Goal: Complete application form: Complete application form

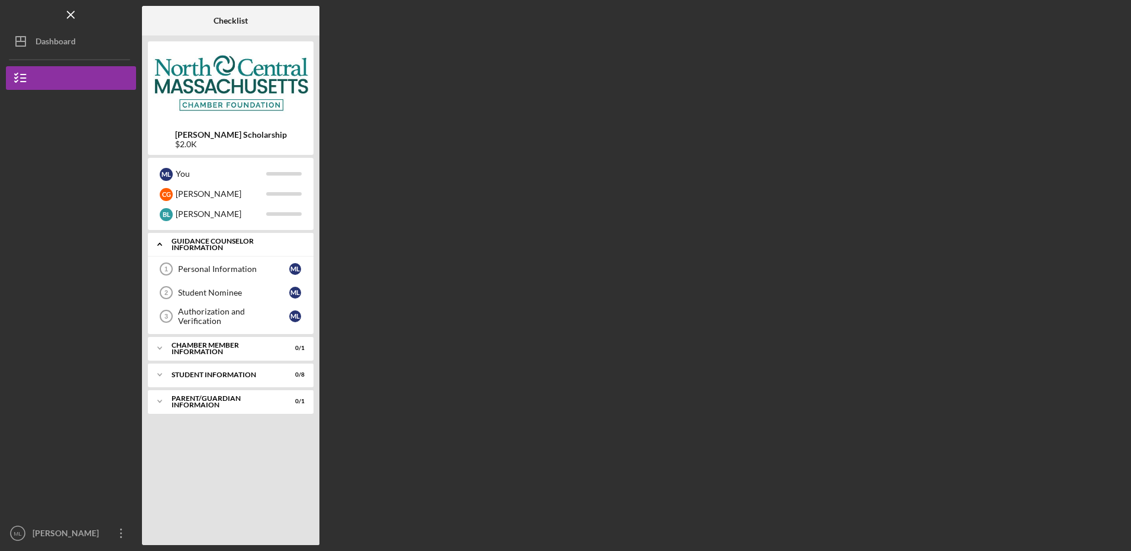
click at [155, 250] on icon "Icon/Expander" at bounding box center [160, 245] width 24 height 24
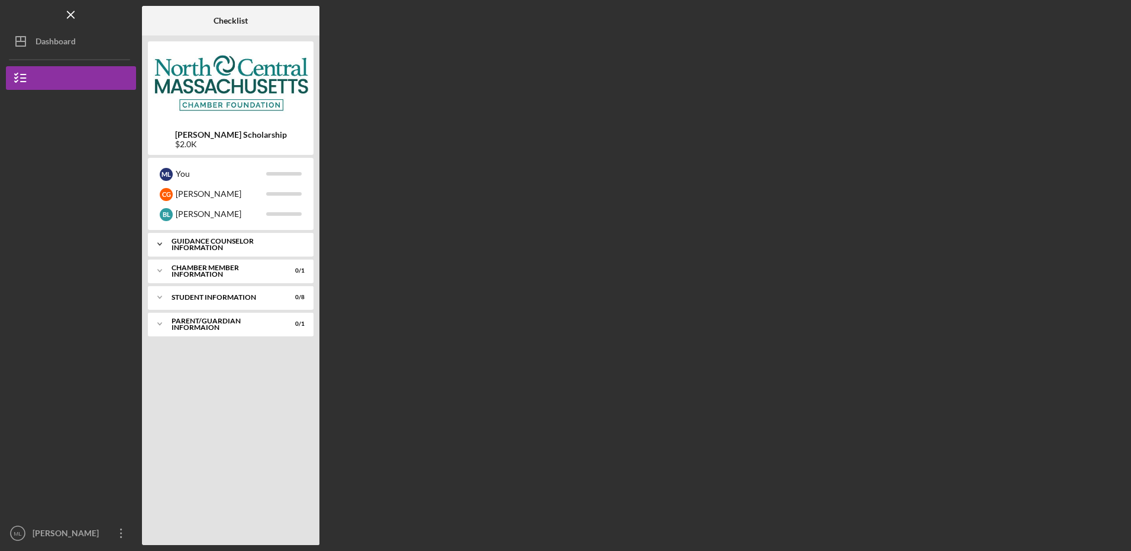
click at [165, 246] on icon "Icon/Expander" at bounding box center [160, 245] width 24 height 24
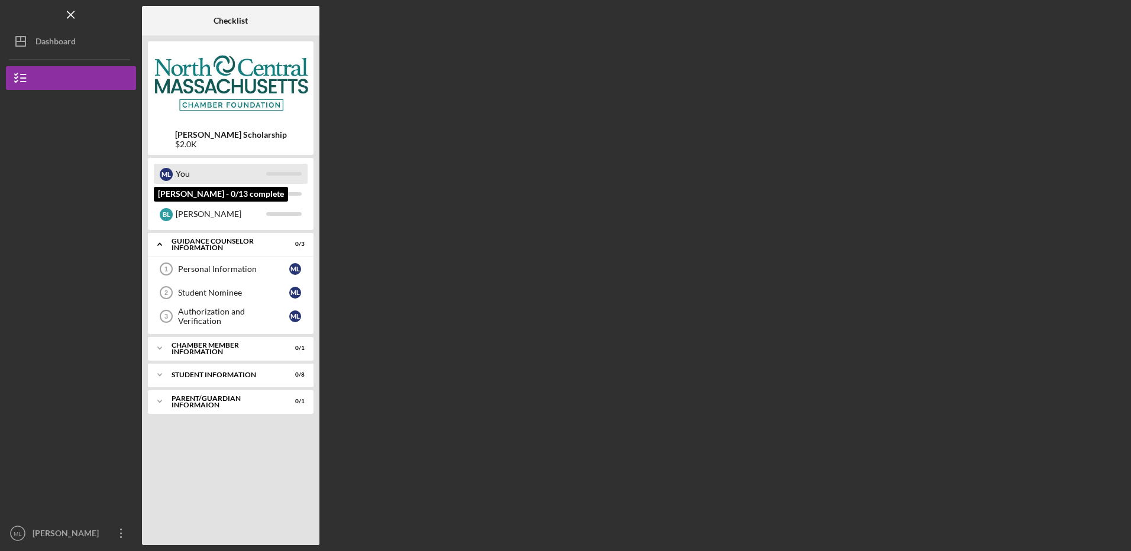
click at [203, 177] on div "You" at bounding box center [221, 174] width 91 height 20
click at [155, 239] on icon "Icon/Expander" at bounding box center [160, 245] width 24 height 24
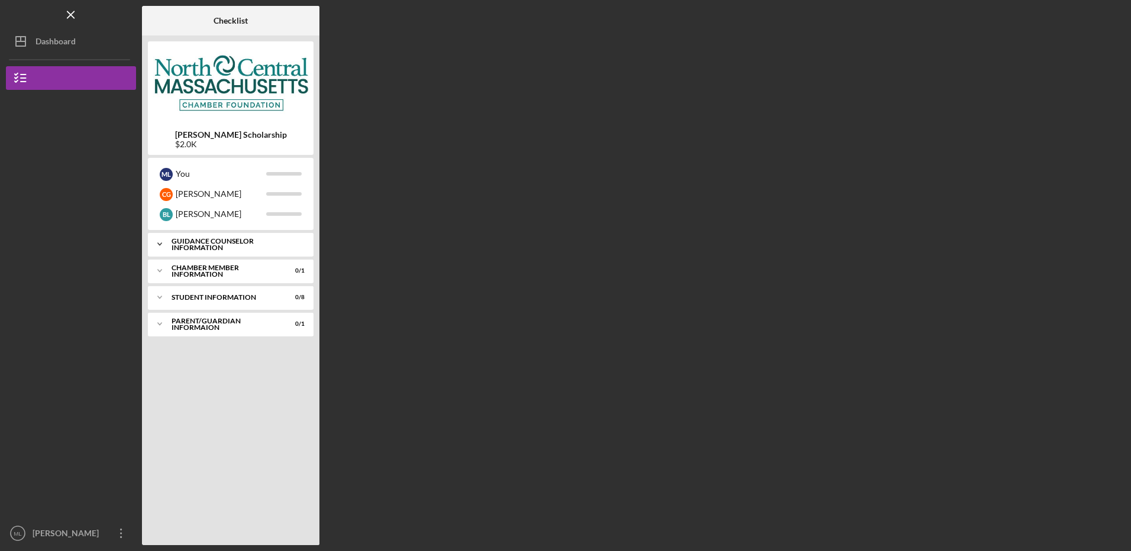
click at [199, 246] on div "Guidance Counselor Information" at bounding box center [235, 245] width 127 height 14
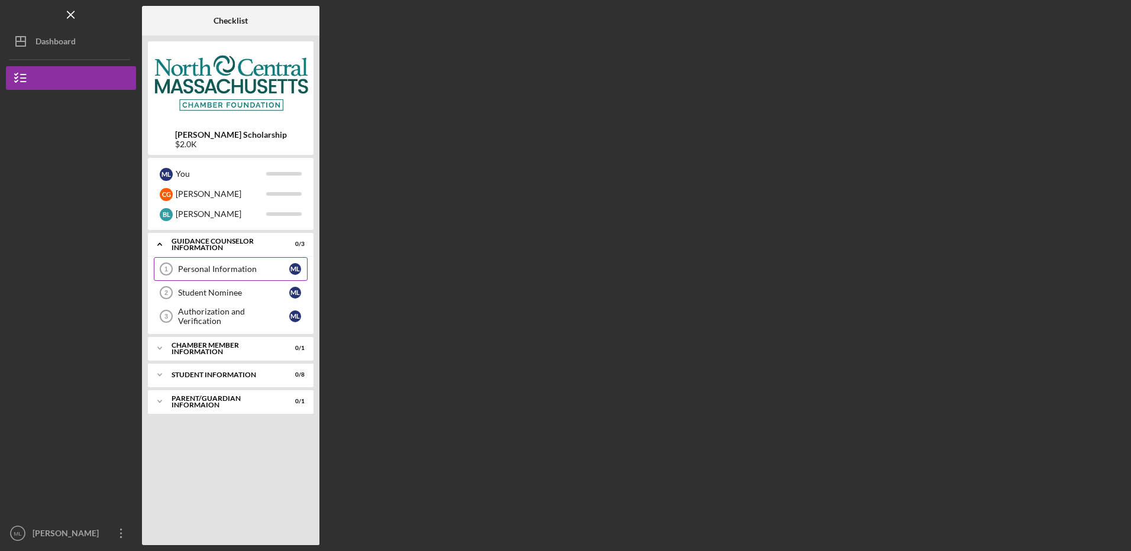
click at [214, 271] on div "Personal Information" at bounding box center [233, 268] width 111 height 9
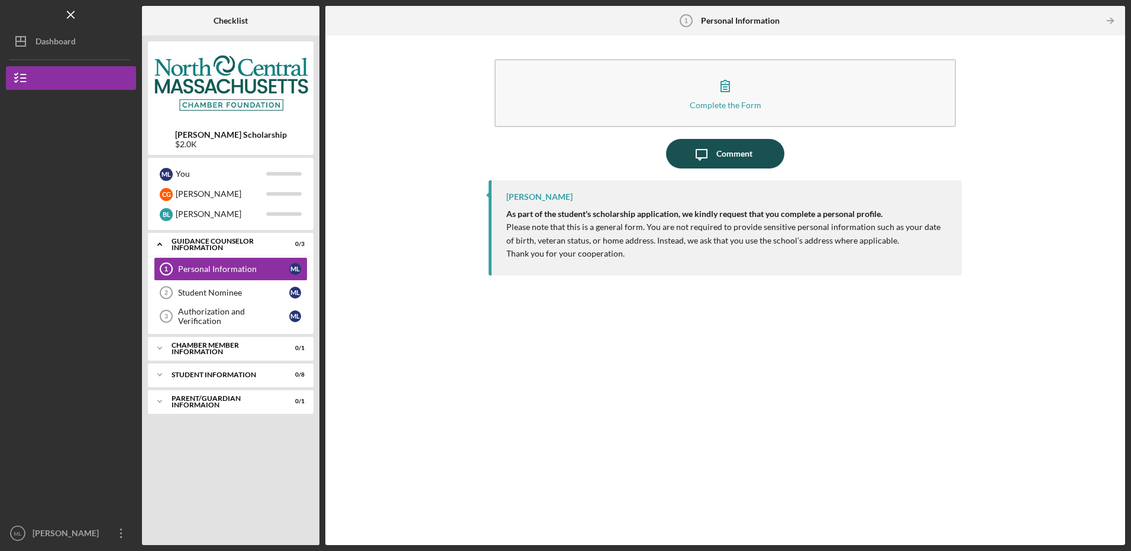
click at [736, 152] on div "Comment" at bounding box center [735, 154] width 36 height 30
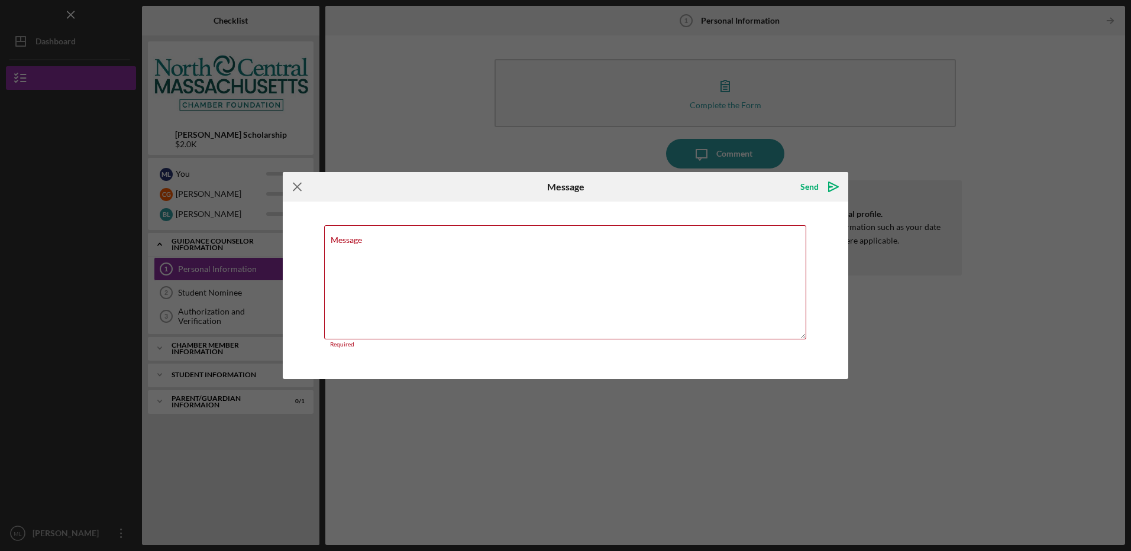
click at [285, 195] on icon "Icon/Menu Close" at bounding box center [298, 187] width 30 height 30
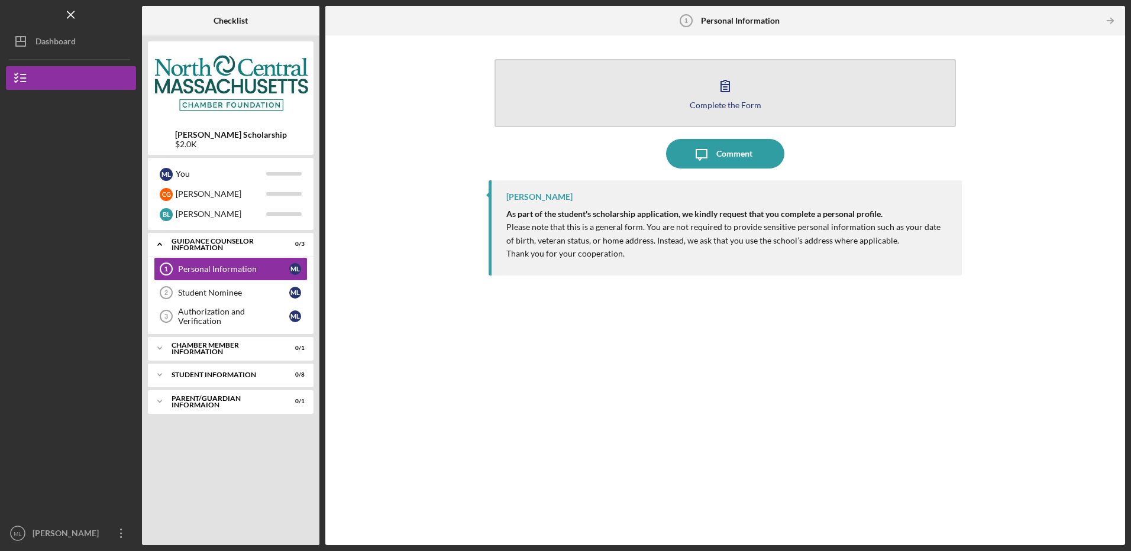
click at [757, 98] on button "Complete the Form Form" at bounding box center [725, 93] width 461 height 68
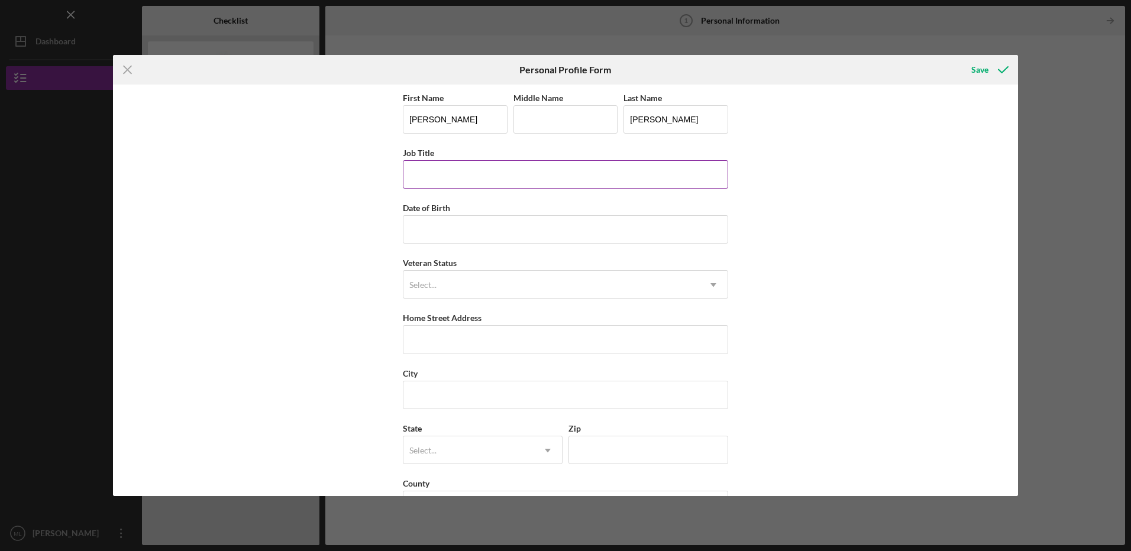
click at [567, 175] on input "Job Title" at bounding box center [565, 174] width 325 height 28
type input "Guidance Counselor"
type input "8"
click at [447, 341] on input "Home Street Address" at bounding box center [565, 339] width 325 height 28
type input "[STREET_ADDRESS]"
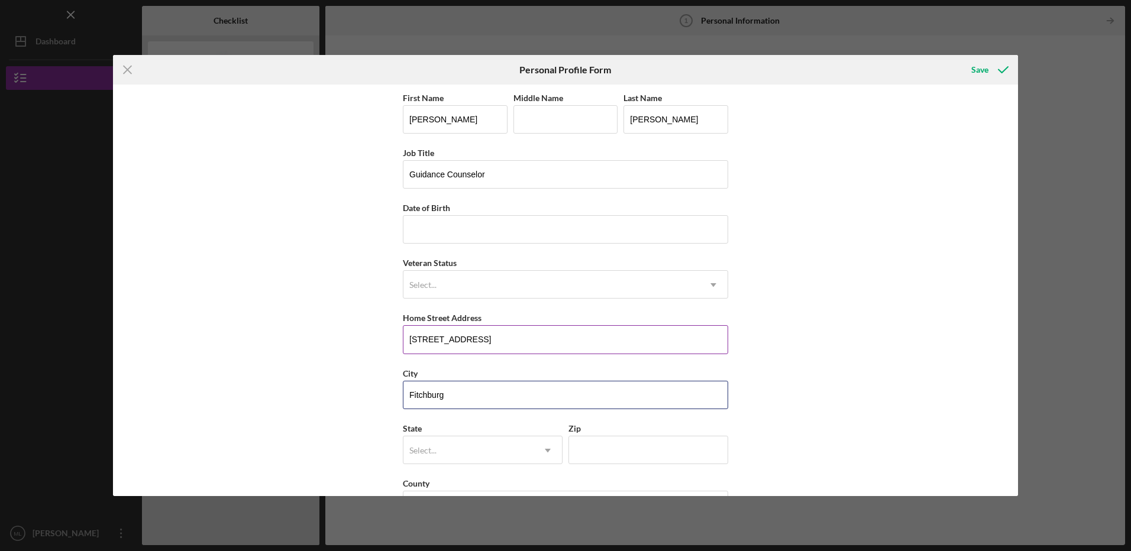
type input "Fitchburg"
type input "ma"
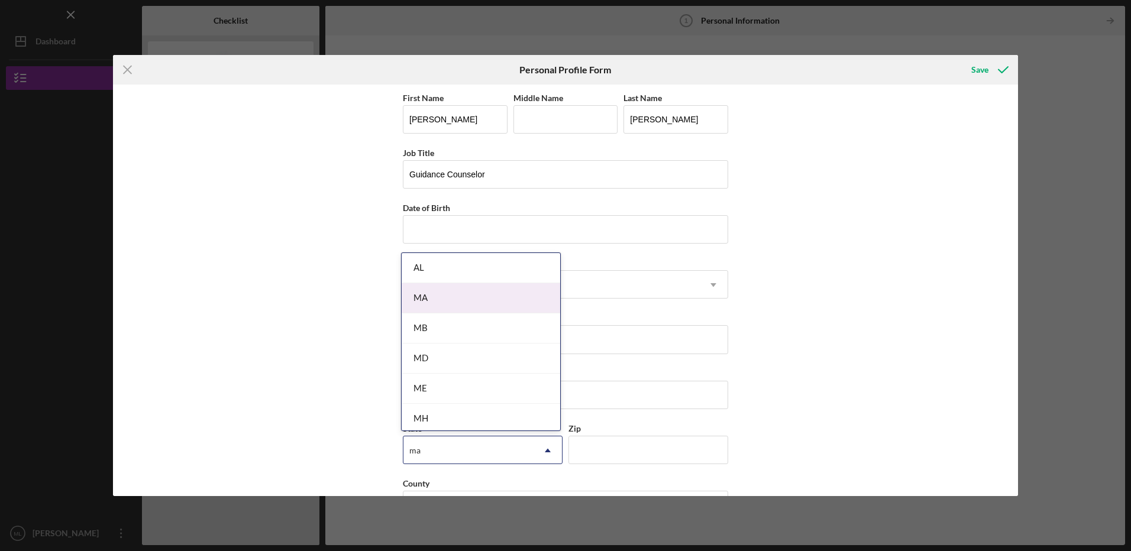
click at [454, 302] on div "MA" at bounding box center [481, 298] width 159 height 30
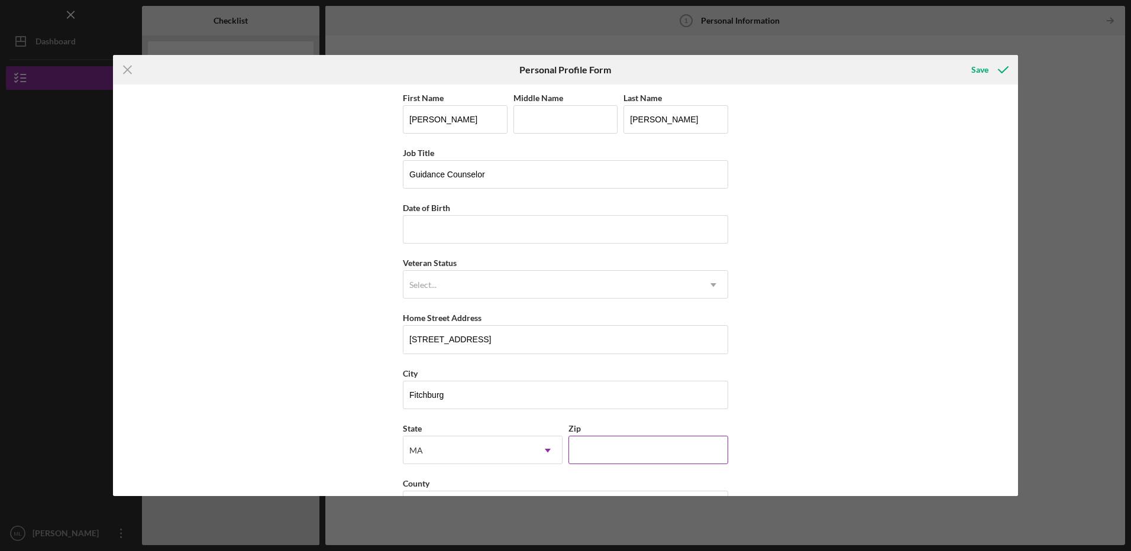
click at [596, 461] on input "Zip" at bounding box center [649, 450] width 160 height 28
type input "01420"
click at [892, 394] on div "First Name [PERSON_NAME] Middle Name Last Name [PERSON_NAME] Title Guidance Cou…" at bounding box center [565, 291] width 905 height 412
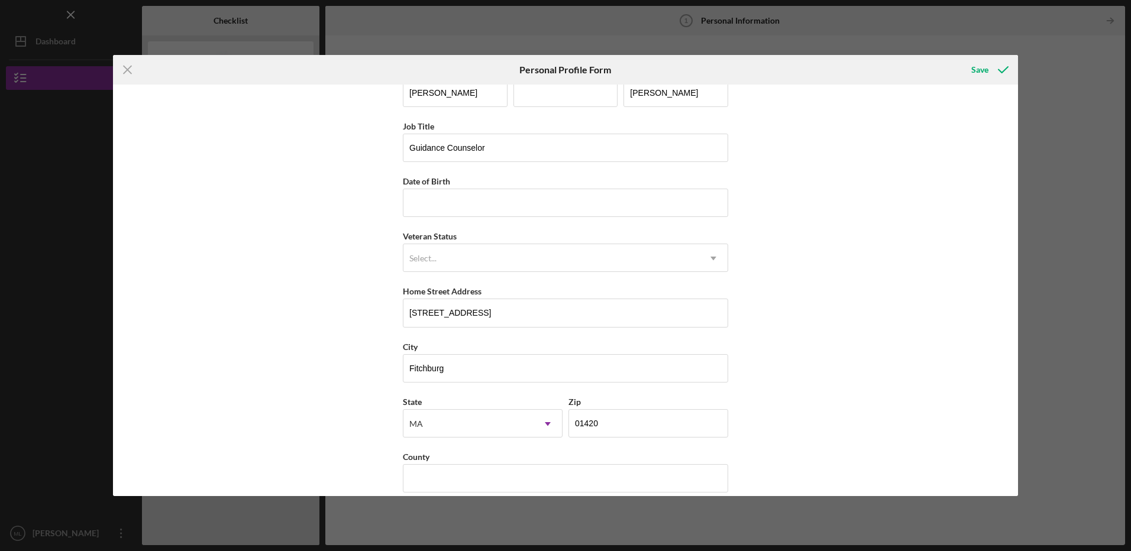
scroll to position [41, 0]
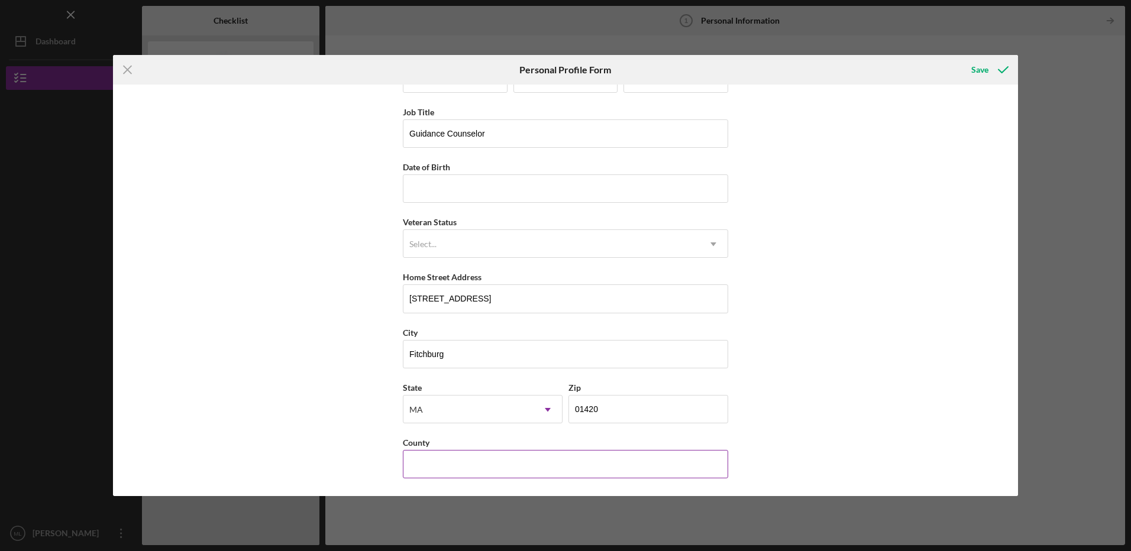
click at [472, 462] on input "County" at bounding box center [565, 464] width 325 height 28
type input "[GEOGRAPHIC_DATA]"
click at [841, 351] on div "First Name [PERSON_NAME] Middle Name Last Name [PERSON_NAME] Title Guidance Cou…" at bounding box center [565, 291] width 905 height 412
click at [994, 69] on icon "submit" at bounding box center [1004, 70] width 30 height 30
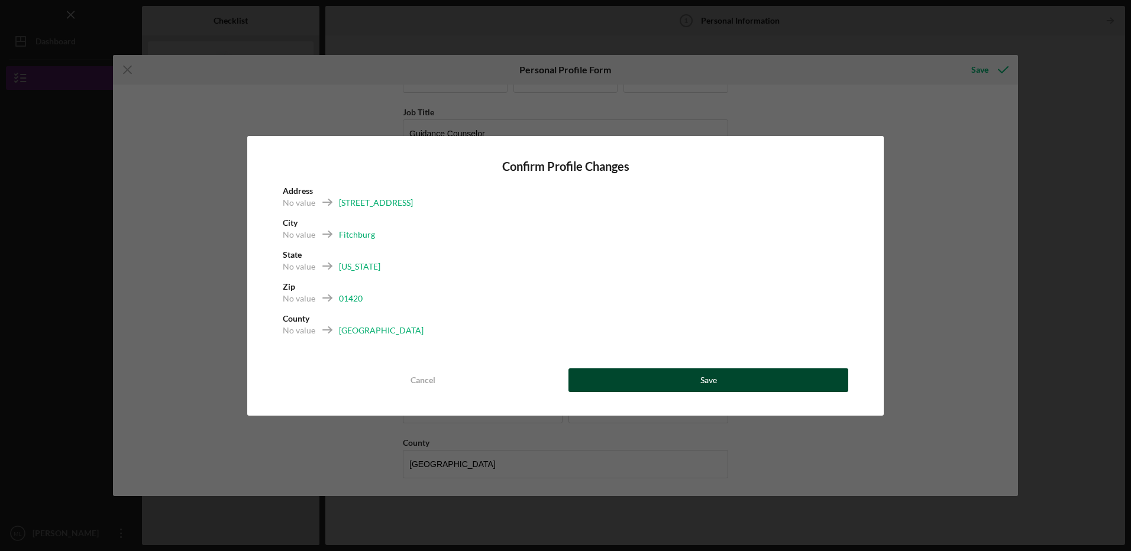
click at [683, 389] on button "Save" at bounding box center [709, 381] width 280 height 24
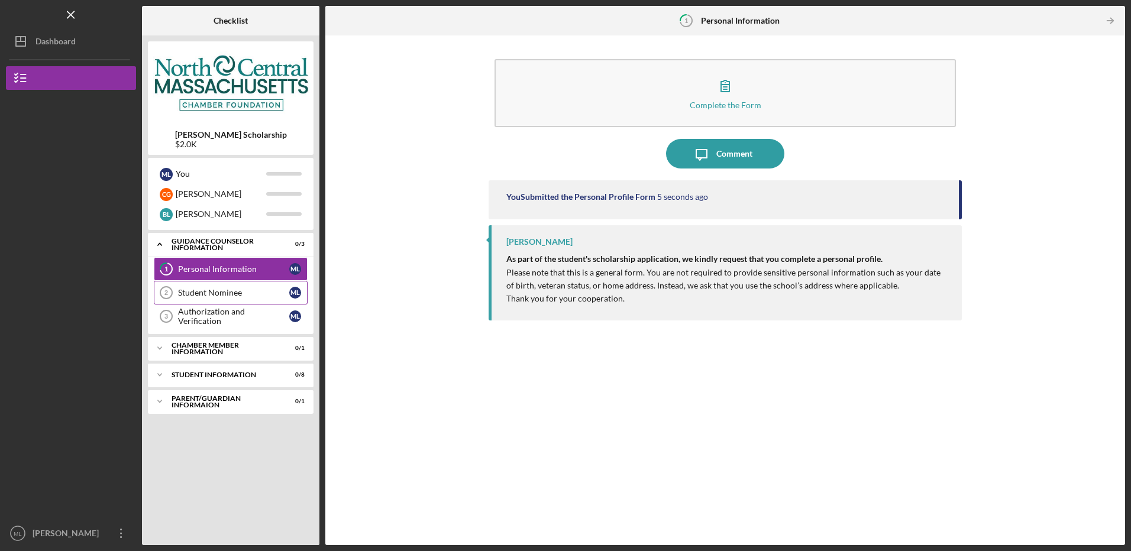
click at [228, 297] on link "Student Nominee 2 Student Nominee M L" at bounding box center [231, 293] width 154 height 24
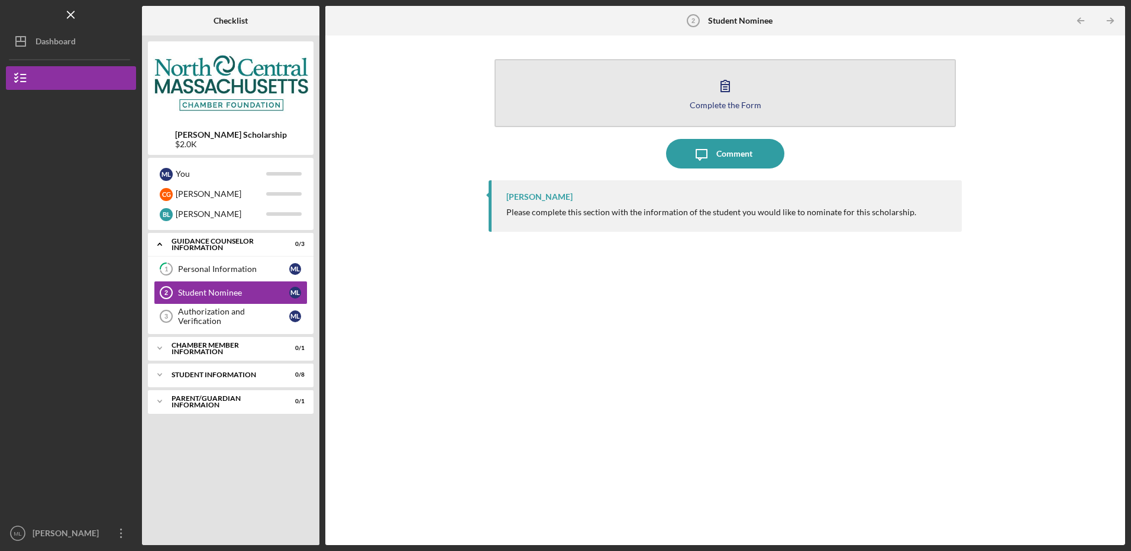
click at [780, 105] on button "Complete the Form Form" at bounding box center [725, 93] width 461 height 68
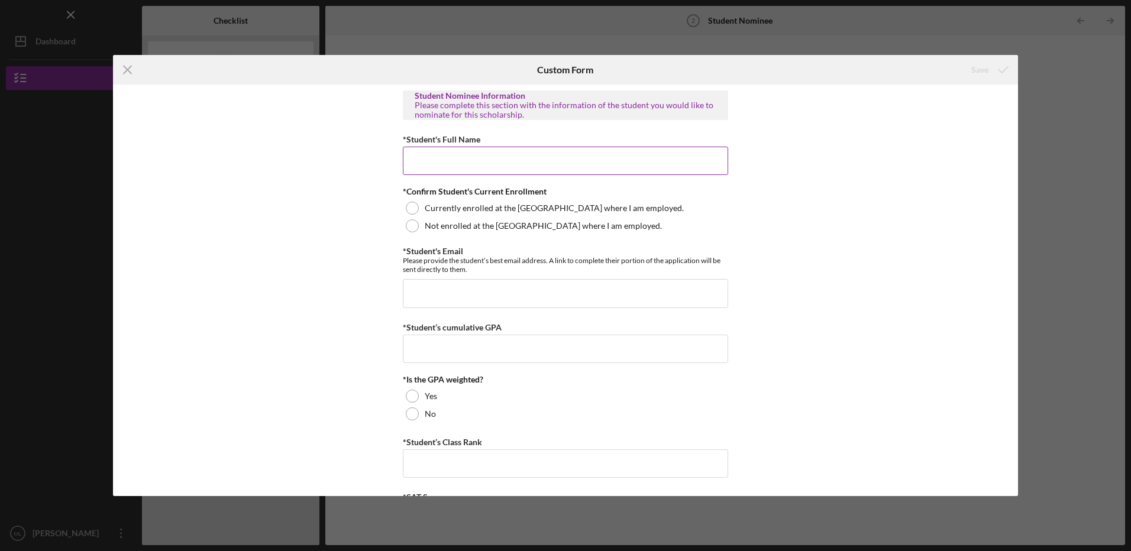
click at [461, 167] on input "*Student's Full Name" at bounding box center [565, 161] width 325 height 28
type input "[PERSON_NAME]"
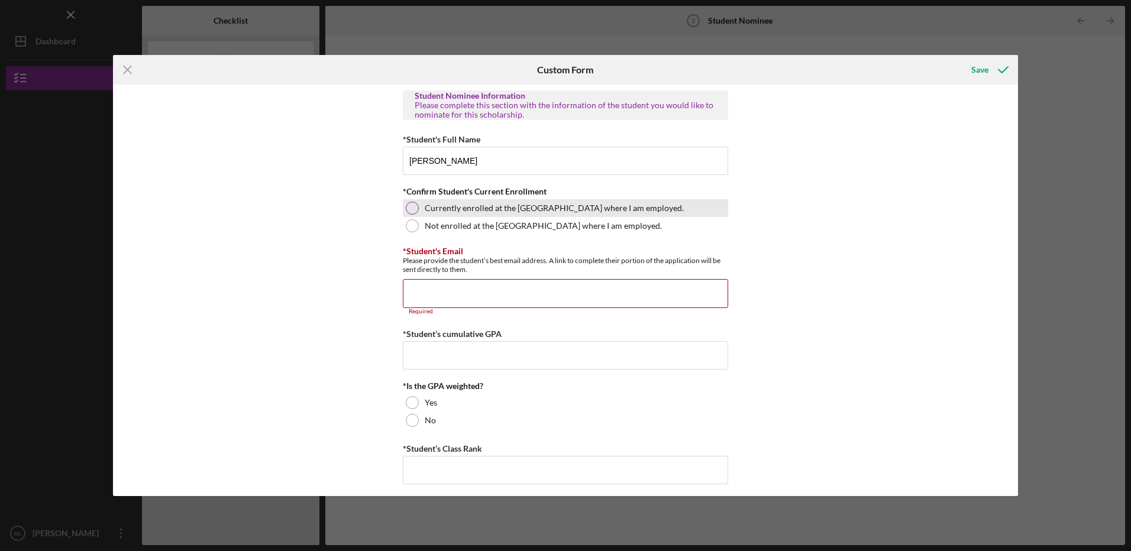
click at [475, 208] on label "Currently enrolled at the [GEOGRAPHIC_DATA] where I am employed." at bounding box center [554, 208] width 259 height 9
click at [459, 305] on input "*Student's Email" at bounding box center [565, 293] width 325 height 28
type input "[PERSON_NAME][EMAIL_ADDRESS][PERSON_NAME][DOMAIN_NAME]"
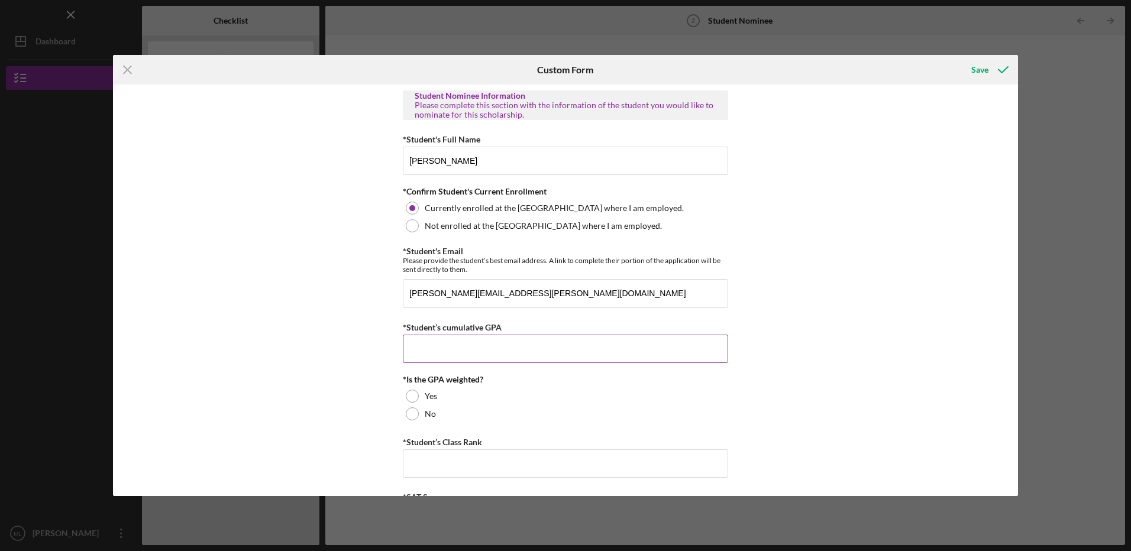
click at [473, 341] on input "*Student’s cumulative GPA" at bounding box center [565, 349] width 325 height 28
type input "4.2"
click at [434, 409] on label "No" at bounding box center [430, 413] width 11 height 9
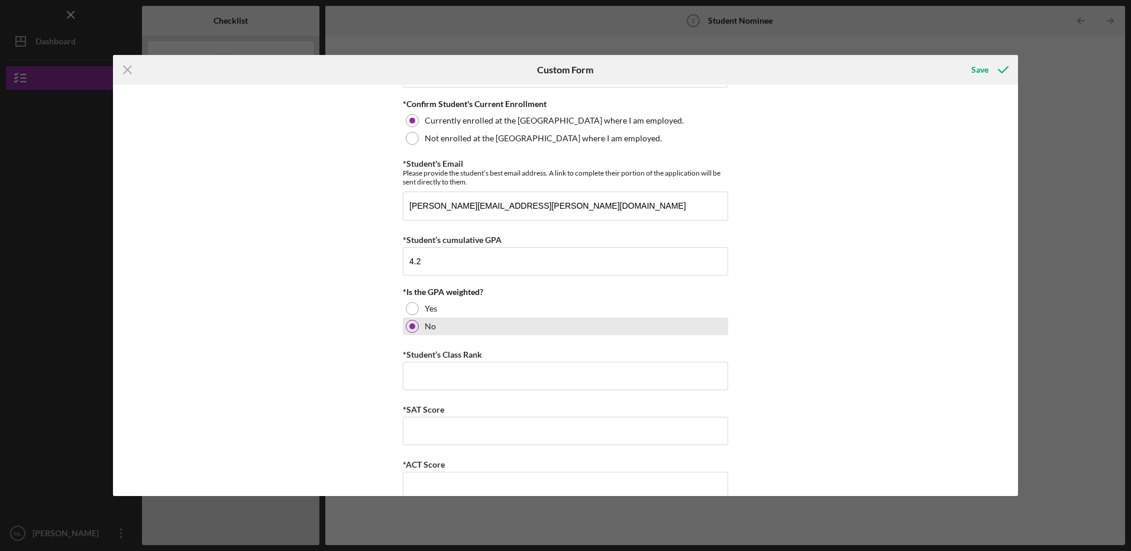
scroll to position [109, 0]
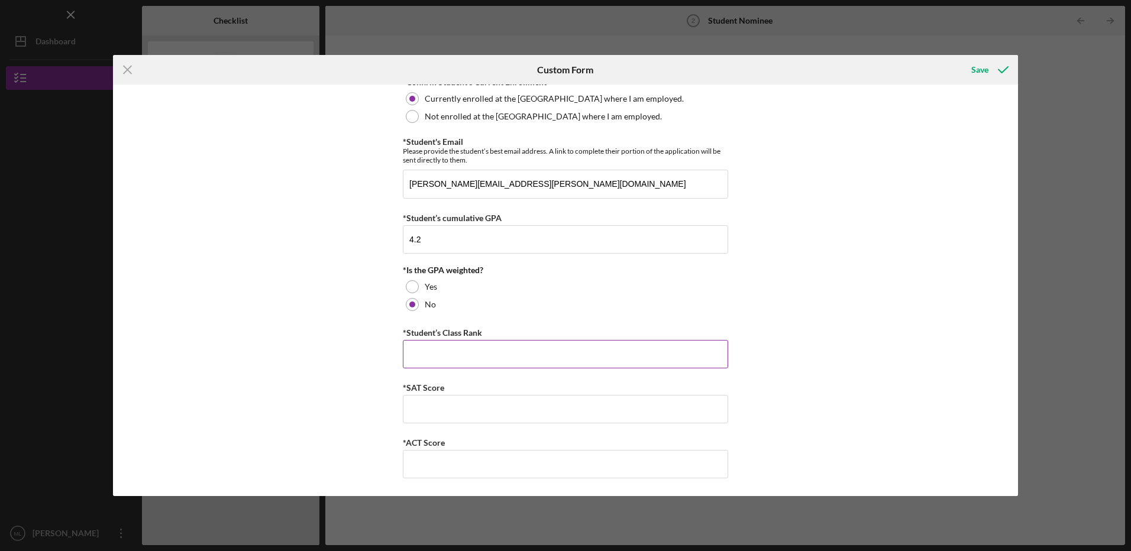
click at [466, 356] on input "*Student’s Class Rank" at bounding box center [565, 354] width 325 height 28
type input "10th"
type input "1600"
click at [433, 471] on input "*ACT Score" at bounding box center [565, 464] width 325 height 28
type input "19.8"
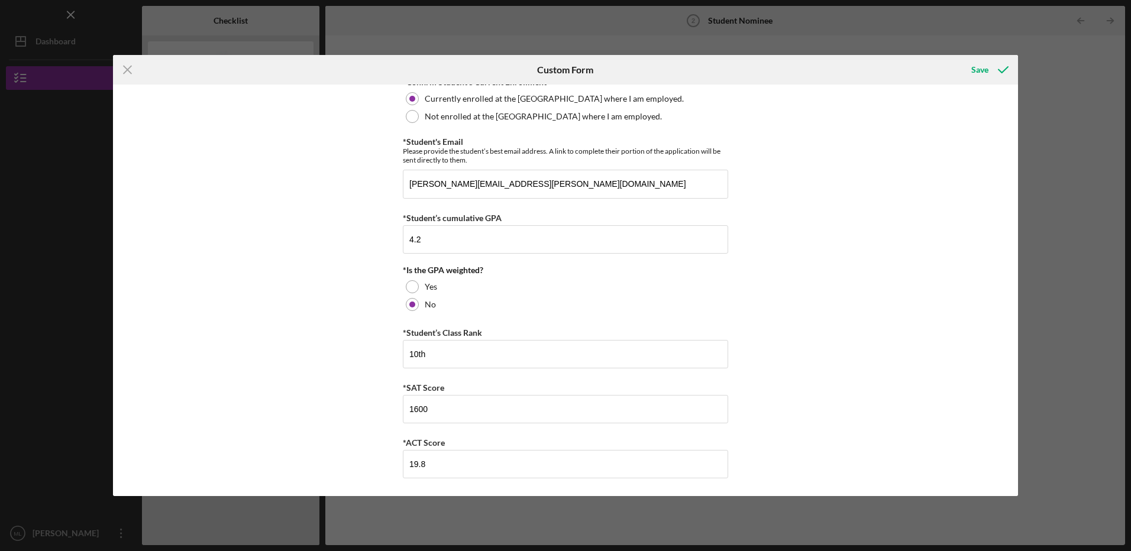
drag, startPoint x: 802, startPoint y: 384, endPoint x: 802, endPoint y: 392, distance: 7.7
click at [802, 392] on div "Student Nominee Information Please complete this section with the information o…" at bounding box center [565, 291] width 905 height 412
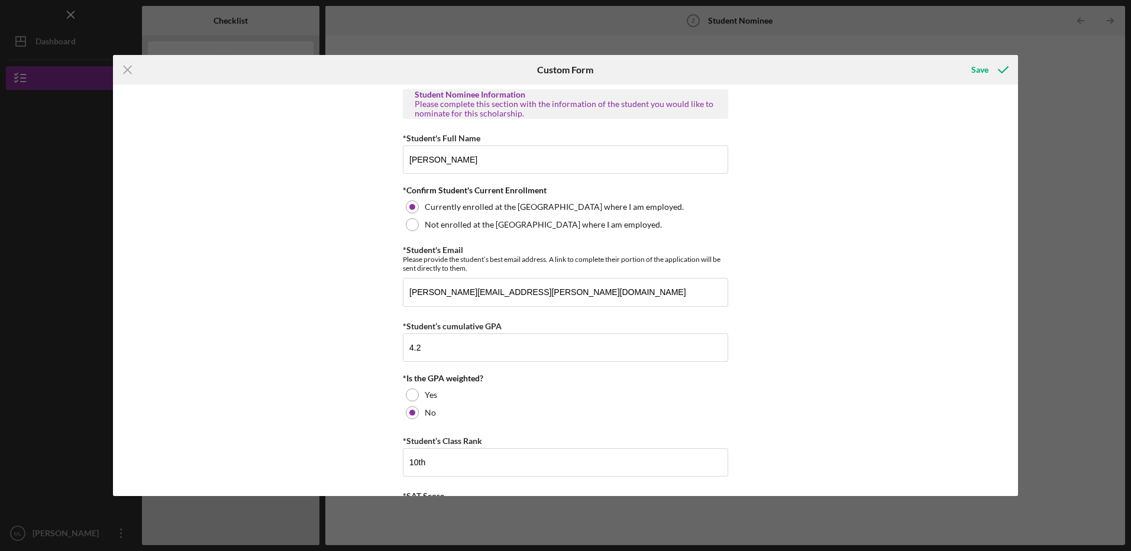
scroll to position [0, 0]
click at [993, 71] on icon "submit" at bounding box center [1004, 70] width 30 height 30
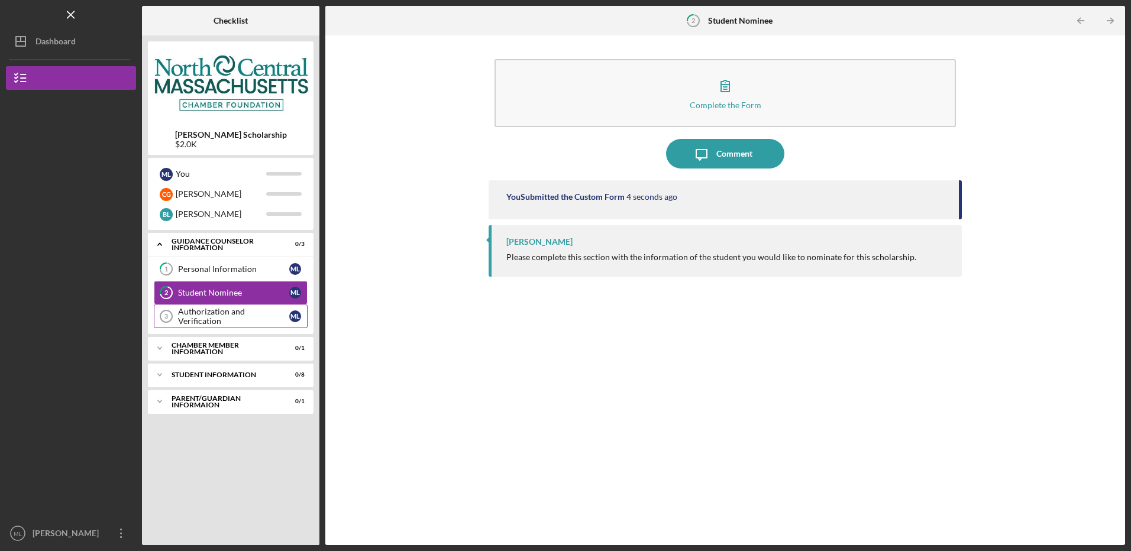
click at [199, 322] on link "Authorization and Verification 3 Authorization and Verification M L" at bounding box center [231, 317] width 154 height 24
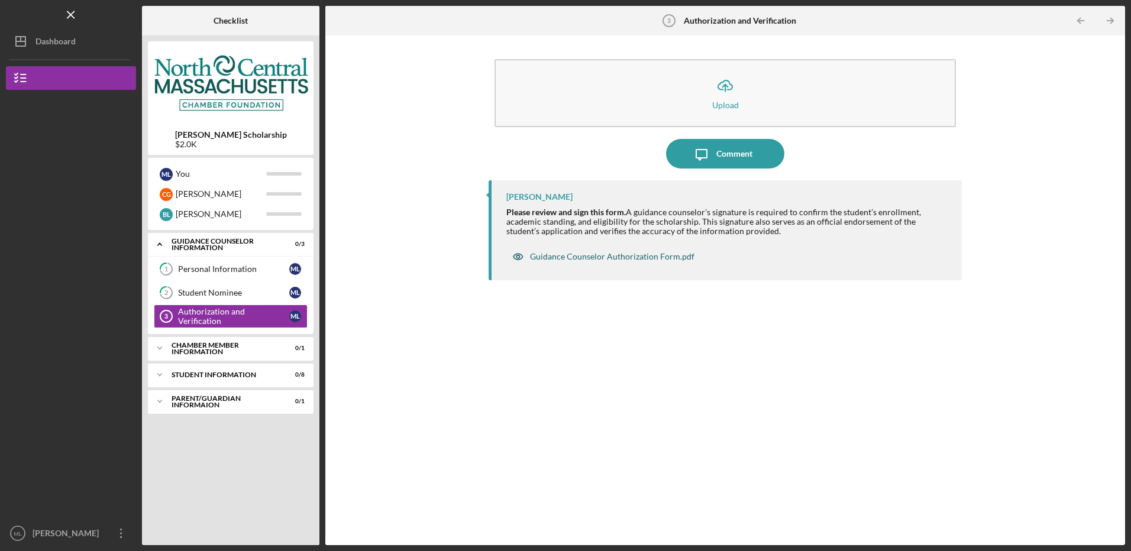
click at [585, 259] on div "Guidance Counselor Authorization Form.pdf" at bounding box center [612, 256] width 164 height 9
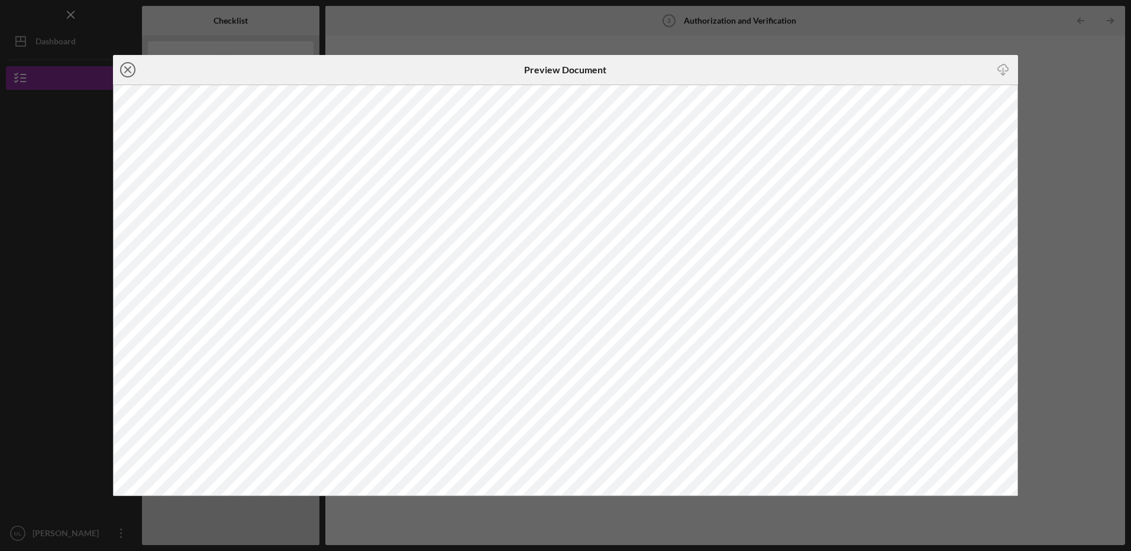
click at [122, 75] on icon "Icon/Close" at bounding box center [128, 70] width 30 height 30
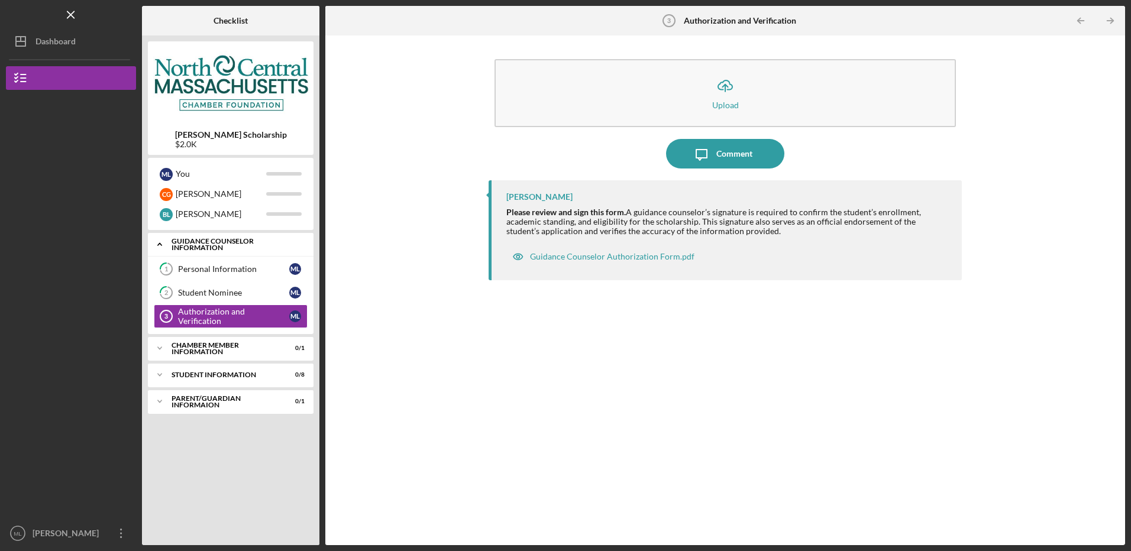
click at [161, 247] on icon "Icon/Expander" at bounding box center [160, 245] width 24 height 24
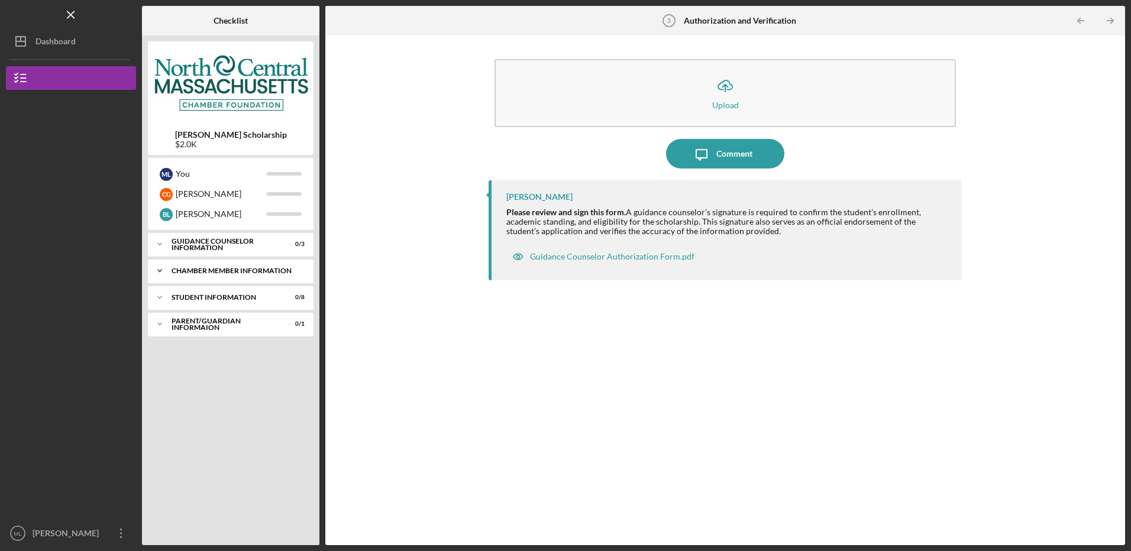
click at [159, 275] on icon "Icon/Expander" at bounding box center [160, 271] width 24 height 24
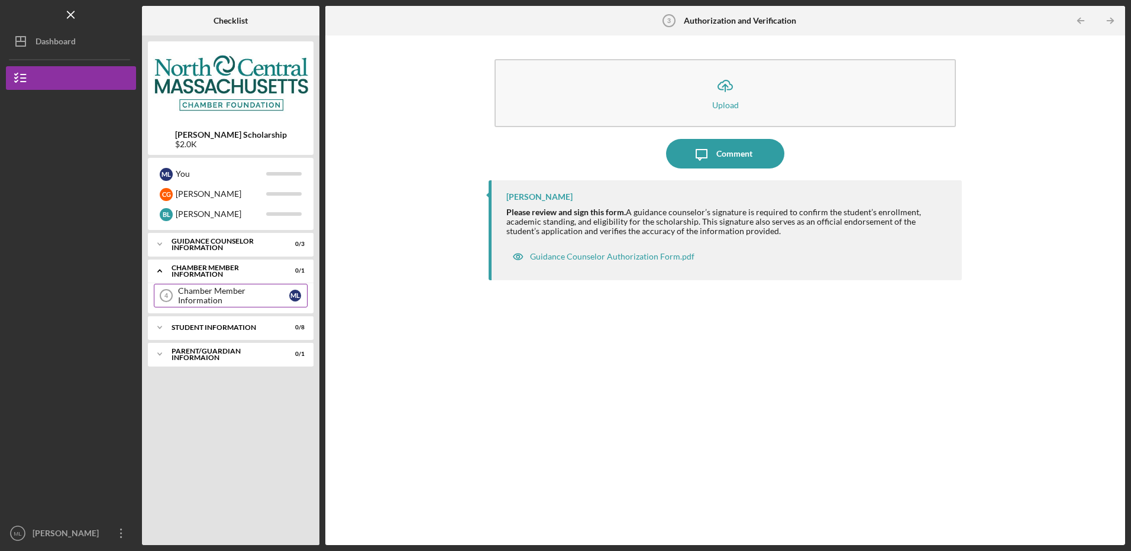
click at [212, 293] on div "Chamber Member Information" at bounding box center [233, 295] width 111 height 19
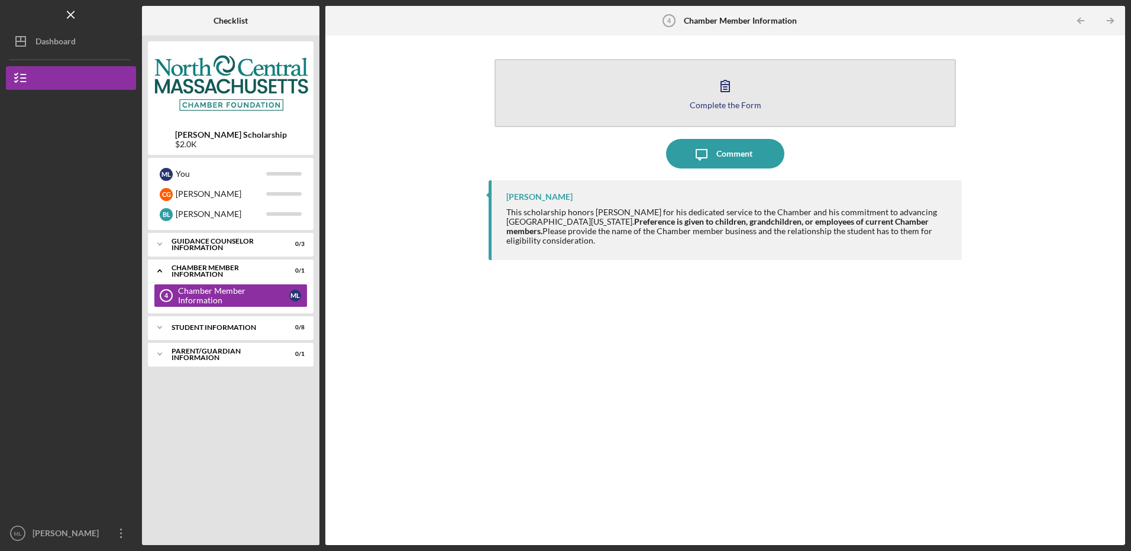
click at [643, 118] on button "Complete the Form Form" at bounding box center [725, 93] width 461 height 68
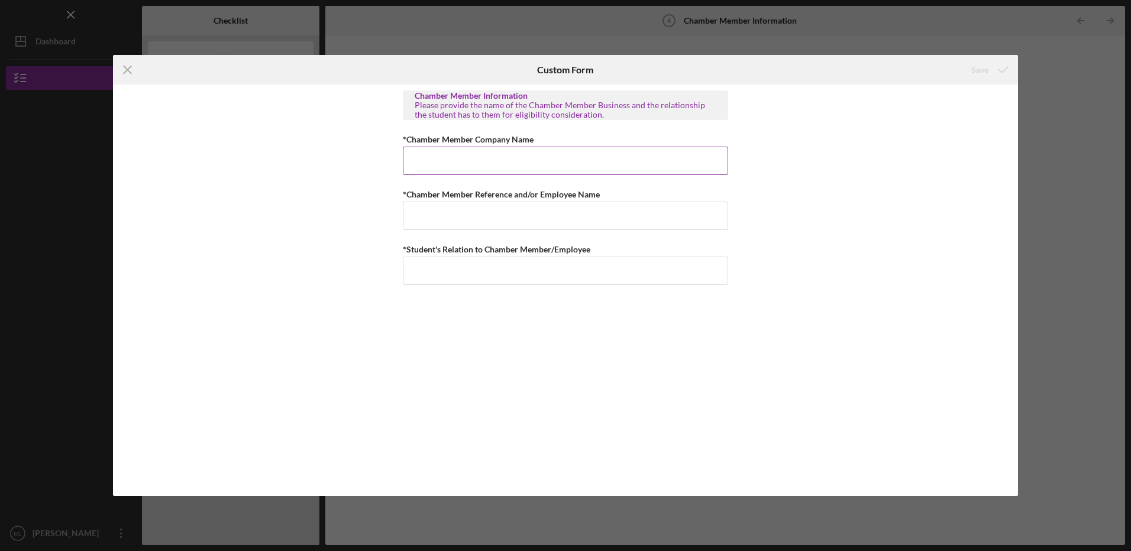
click at [502, 165] on input "*Chamber Member Company Name" at bounding box center [565, 161] width 325 height 28
type input "Highlands"
type input "[PERSON_NAME]"
type input "Great Nephew"
click at [987, 68] on div "Save" at bounding box center [980, 70] width 17 height 24
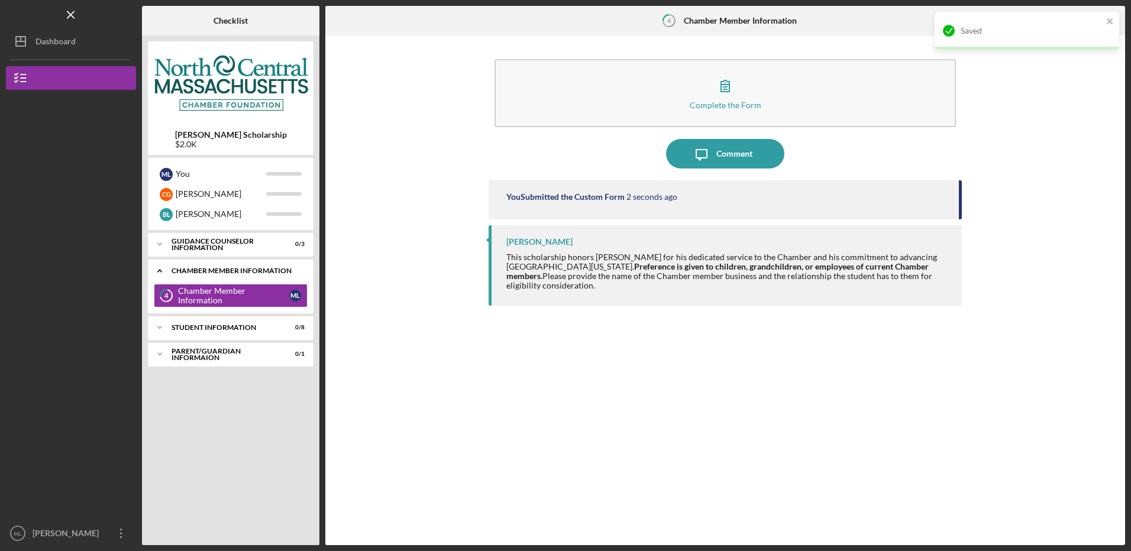
click at [159, 270] on icon "Icon/Expander" at bounding box center [160, 271] width 24 height 24
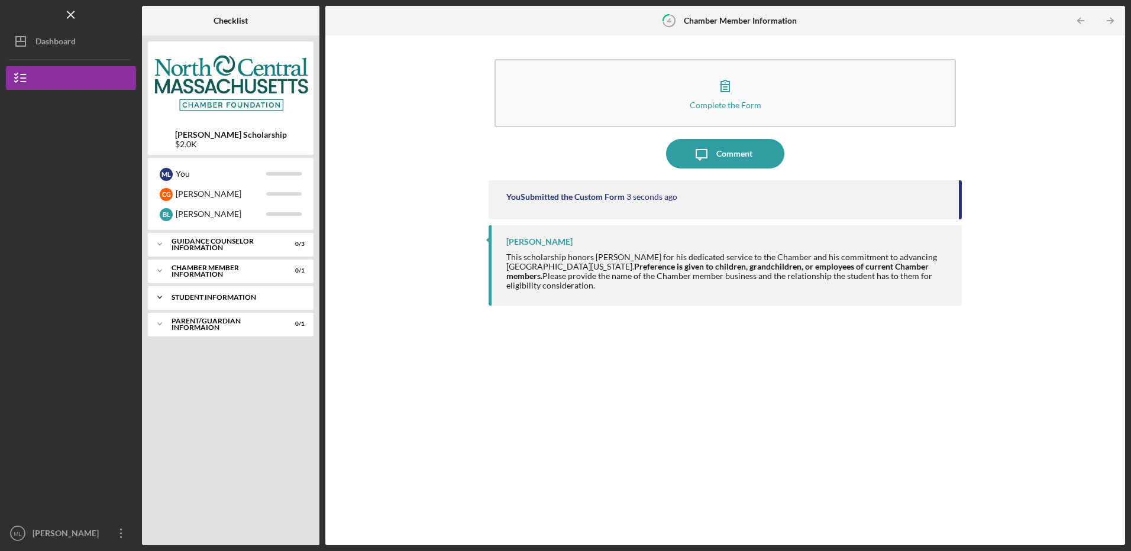
click at [188, 296] on div "Student Information" at bounding box center [235, 297] width 127 height 7
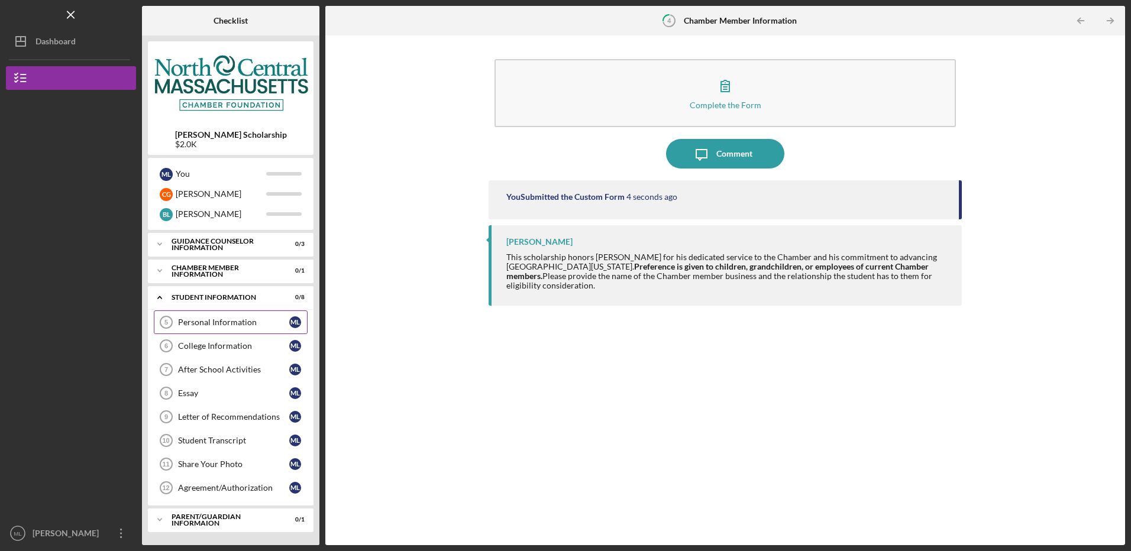
click at [242, 321] on div "Personal Information" at bounding box center [233, 322] width 111 height 9
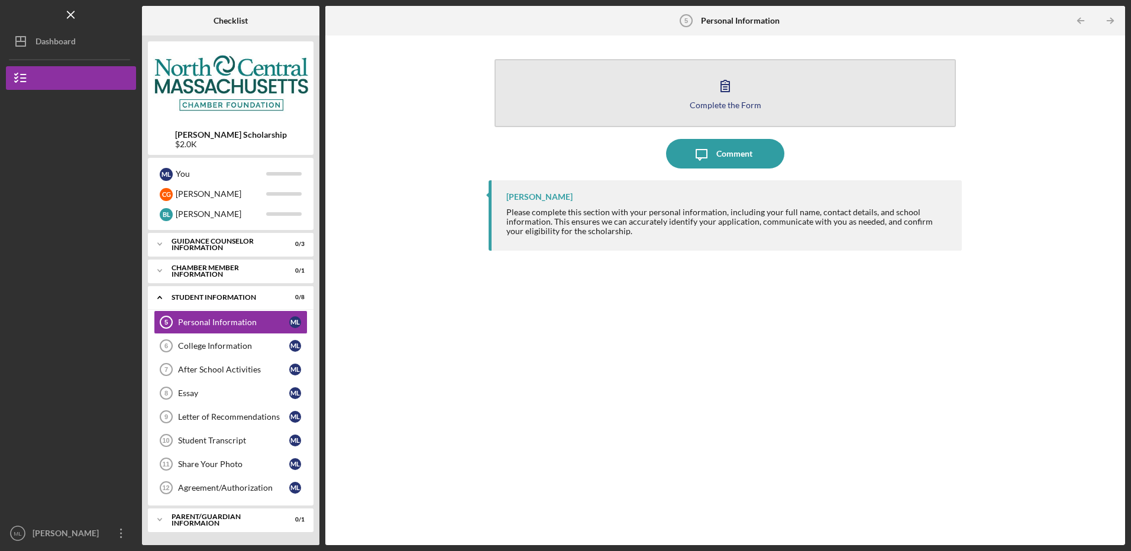
click at [696, 105] on div "Complete the Form" at bounding box center [726, 105] width 72 height 9
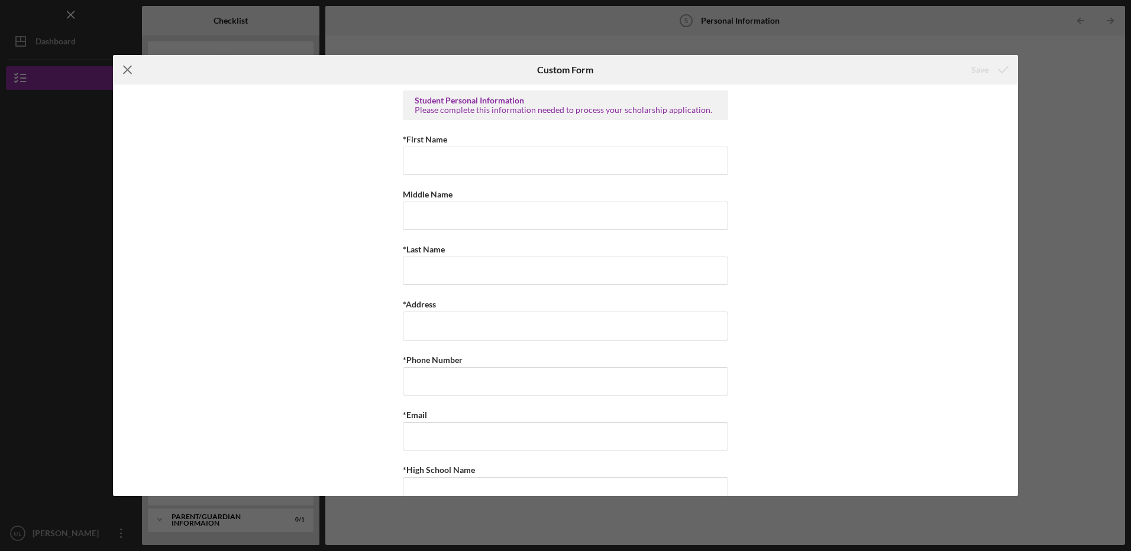
click at [129, 73] on icon "Icon/Menu Close" at bounding box center [128, 70] width 30 height 30
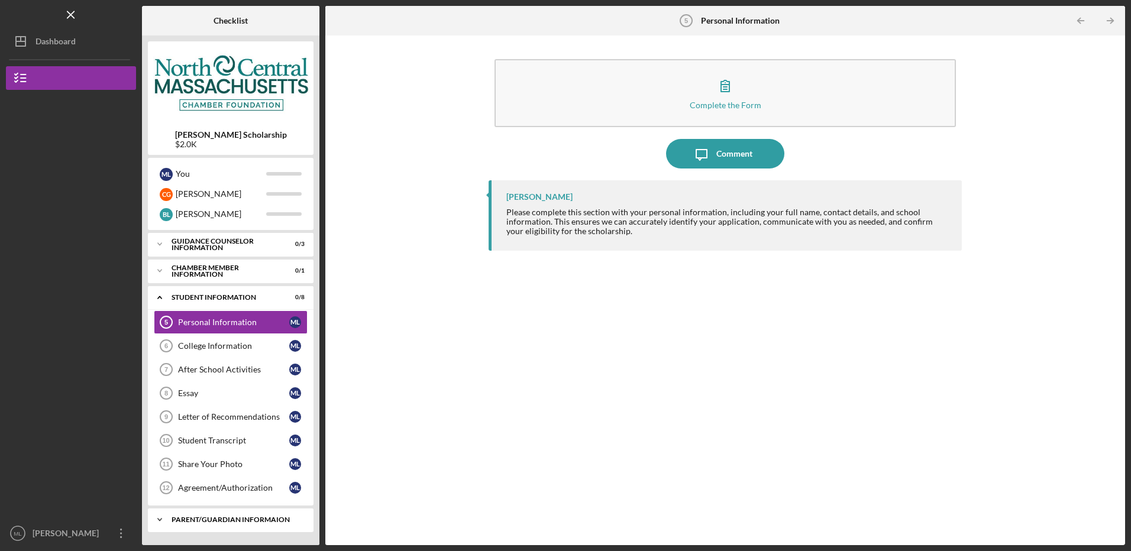
click at [193, 521] on div "Parent/Guardian Informaion" at bounding box center [235, 520] width 127 height 7
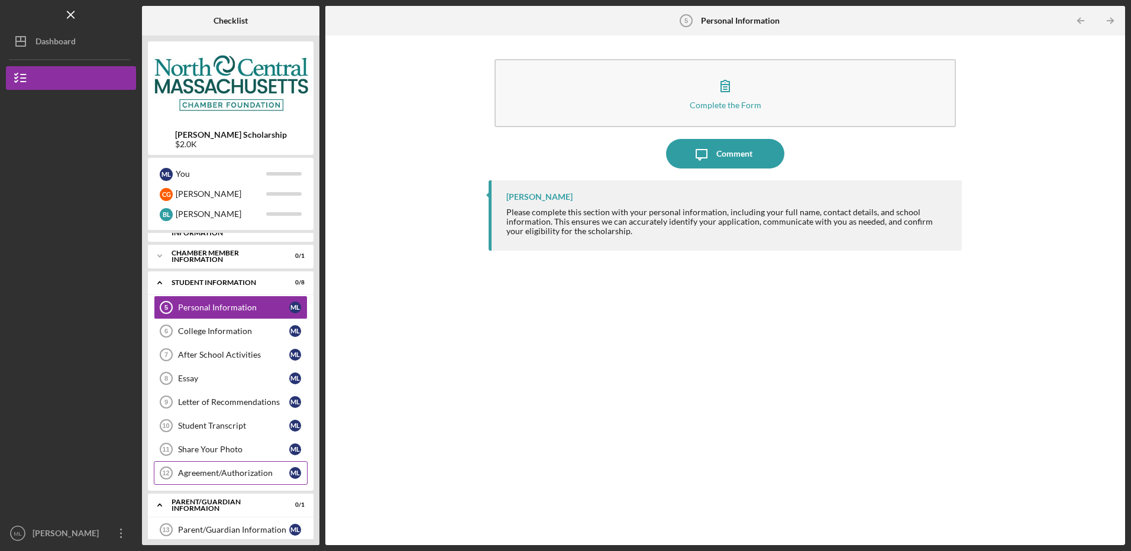
scroll to position [29, 0]
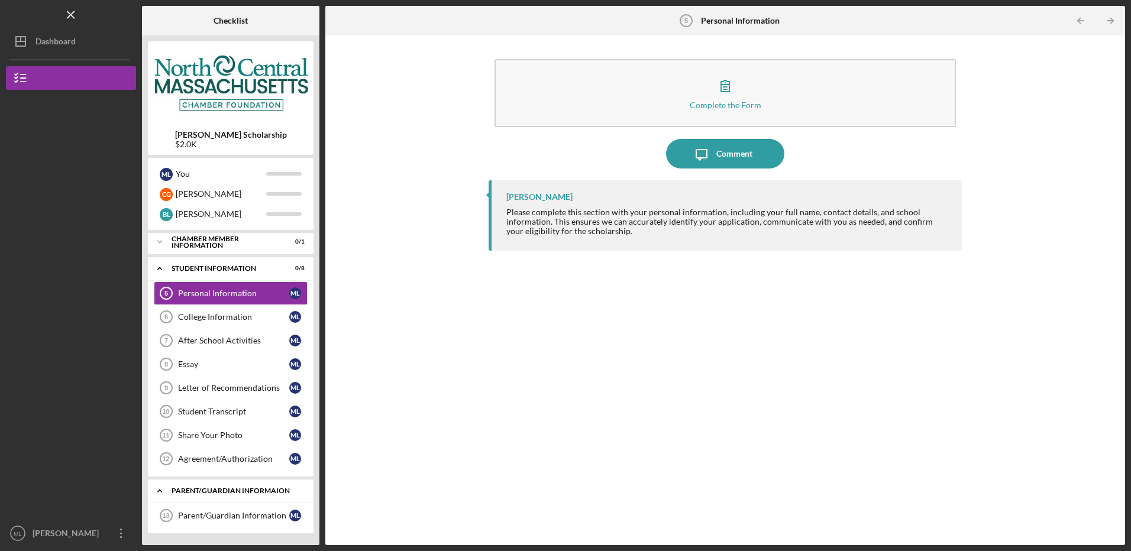
click at [193, 495] on div "Icon/Expander Parent/Guardian Informaion 0 / 1" at bounding box center [231, 491] width 166 height 24
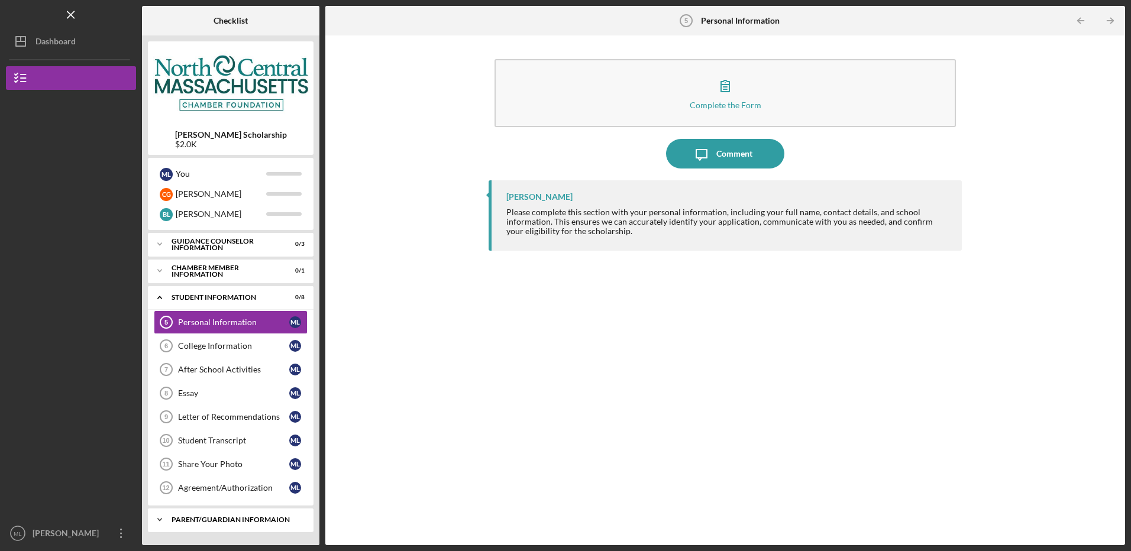
scroll to position [0, 0]
click at [182, 302] on div "Icon/Expander Student Information 0 / 8" at bounding box center [231, 298] width 166 height 24
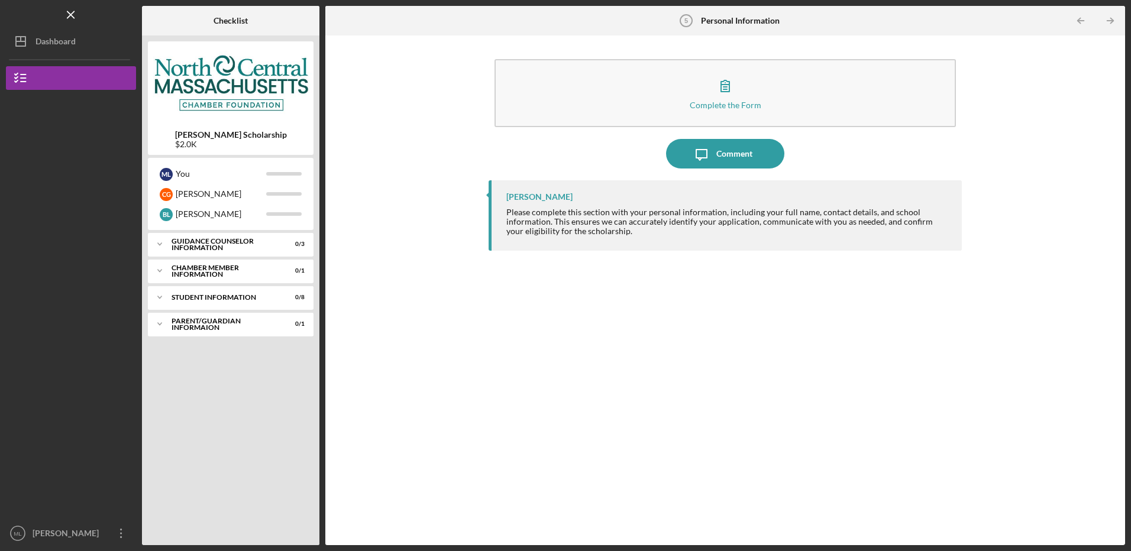
click at [443, 347] on div "Complete the Form Form Icon/Message Comment [PERSON_NAME] Please complete this …" at bounding box center [725, 290] width 788 height 498
click at [575, 341] on div "[PERSON_NAME] Please complete this section with your personal information, incl…" at bounding box center [725, 353] width 473 height 347
